Goal: Check status

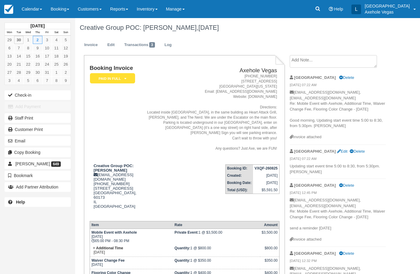
click at [42, 14] on link "Calendar" at bounding box center [31, 9] width 29 height 18
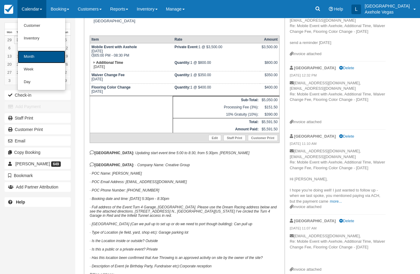
click at [42, 54] on link "Month" at bounding box center [42, 57] width 48 height 13
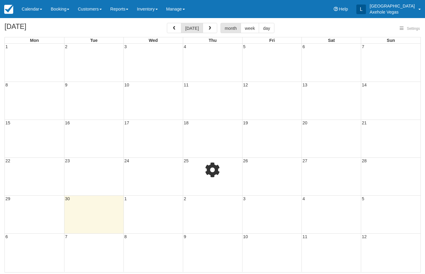
select select
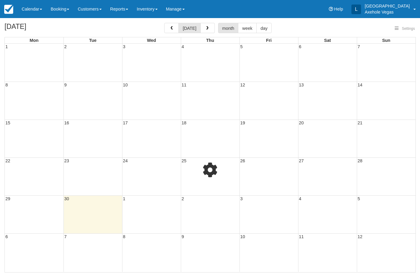
select select
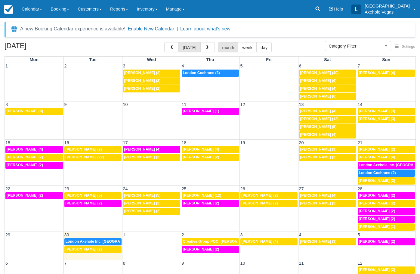
click at [219, 254] on div "29 30 1 2 3 4 5 2p London Axehole Inc. Axehole Vegas (3) Creative Group POC: [P…" at bounding box center [210, 243] width 411 height 23
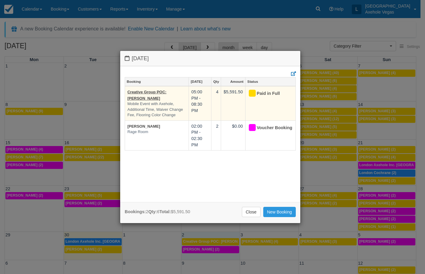
click at [260, 113] on td "Paid in Full" at bounding box center [270, 103] width 50 height 34
click at [196, 116] on td "05:00 PM - 08:30 PM" at bounding box center [200, 103] width 23 height 34
click at [175, 106] on em "Mobile Event with Axehole, Additional Time, Waiver Change Fee, Flooring Color C…" at bounding box center [156, 109] width 59 height 17
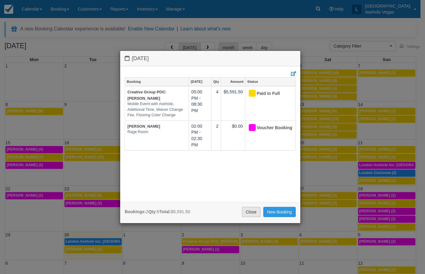
click at [245, 214] on link "Close" at bounding box center [251, 212] width 19 height 10
